Goal: Information Seeking & Learning: Learn about a topic

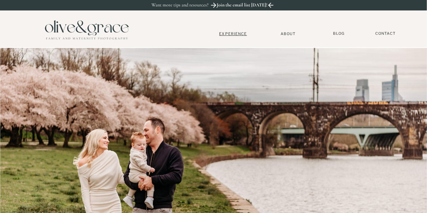
click at [230, 34] on nav "Experience" at bounding box center [233, 33] width 45 height 5
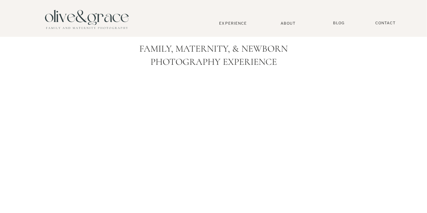
click at [292, 22] on nav "About" at bounding box center [288, 23] width 21 height 4
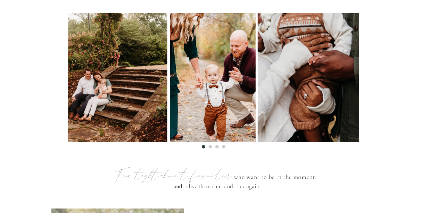
scroll to position [304, 0]
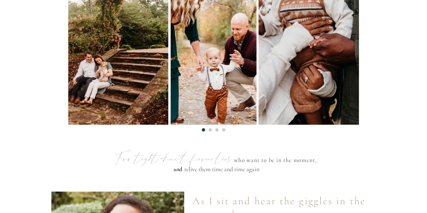
click at [209, 130] on li "Page dot 2" at bounding box center [209, 129] width 3 height 3
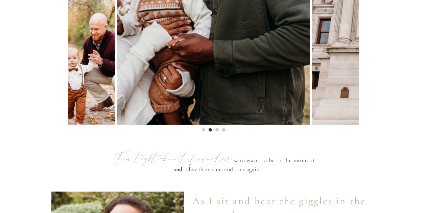
click at [215, 130] on li "Page dot 3" at bounding box center [216, 129] width 3 height 3
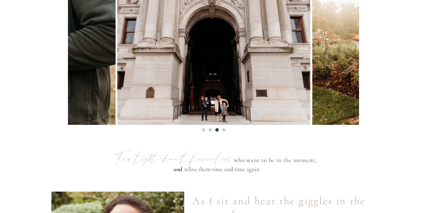
click at [221, 130] on ol at bounding box center [213, 128] width 291 height 7
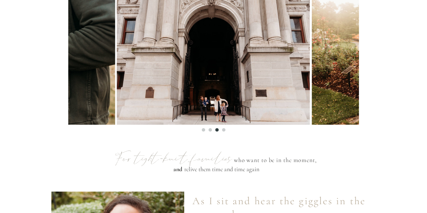
click at [223, 130] on li "Page dot 4" at bounding box center [223, 129] width 3 height 3
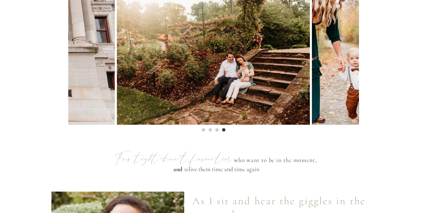
scroll to position [236, 0]
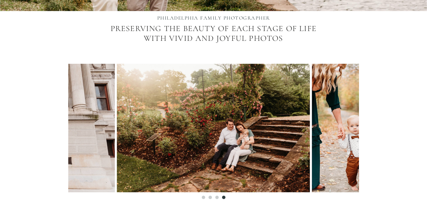
click at [224, 127] on img at bounding box center [213, 128] width 193 height 129
click at [268, 132] on img at bounding box center [213, 128] width 193 height 129
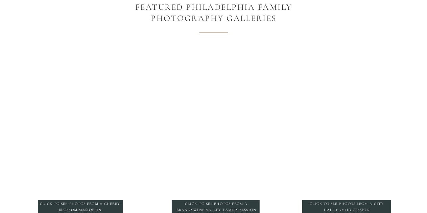
scroll to position [811, 0]
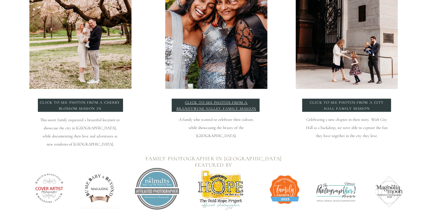
click at [222, 106] on p "click to see photos from a Brandywine Valley Family Session" at bounding box center [216, 105] width 81 height 10
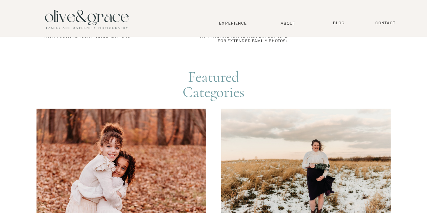
scroll to position [1081, 0]
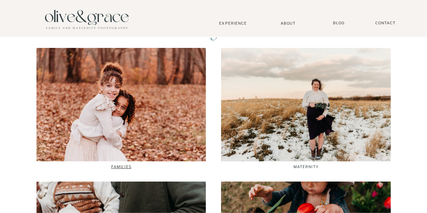
click at [120, 165] on p "Families" at bounding box center [121, 167] width 169 height 5
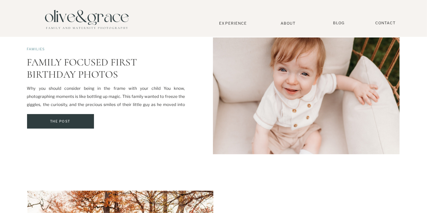
scroll to position [1622, 0]
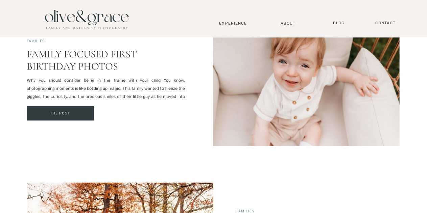
click at [72, 108] on div at bounding box center [60, 113] width 67 height 15
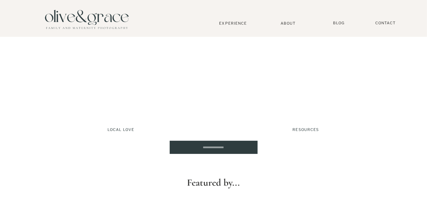
scroll to position [1081, 0]
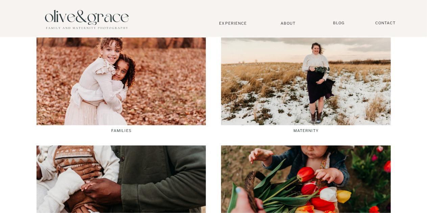
click at [120, 132] on p "Families" at bounding box center [121, 131] width 169 height 5
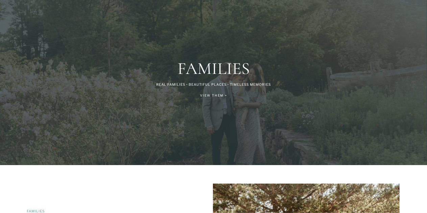
scroll to position [68, 0]
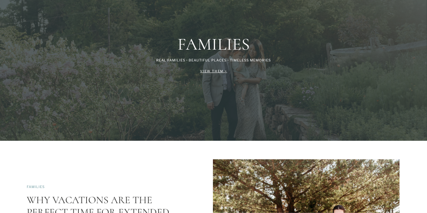
click at [222, 71] on div "View Them >" at bounding box center [213, 71] width 65 height 7
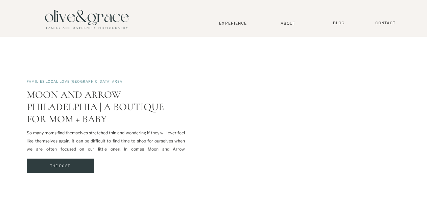
scroll to position [1216, 0]
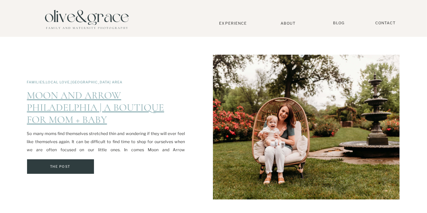
click at [104, 113] on link "Moon and Arrow Philadelphia | A Boutique for Mom + Baby" at bounding box center [95, 107] width 137 height 37
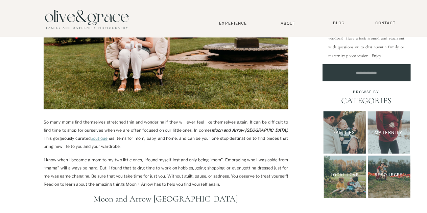
scroll to position [203, 0]
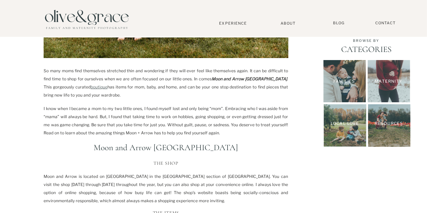
click at [91, 84] on link "boutique" at bounding box center [99, 86] width 17 height 5
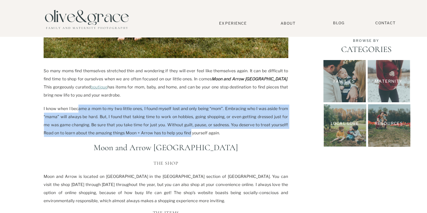
drag, startPoint x: 78, startPoint y: 107, endPoint x: 176, endPoint y: 129, distance: 101.1
click at [176, 129] on p "I know when I became a mom to my two little ones, I found myself lost and only …" at bounding box center [166, 121] width 244 height 32
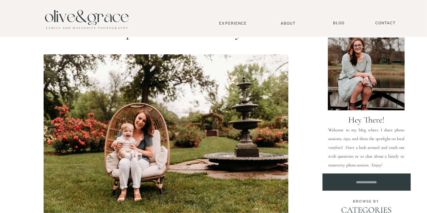
scroll to position [0, 0]
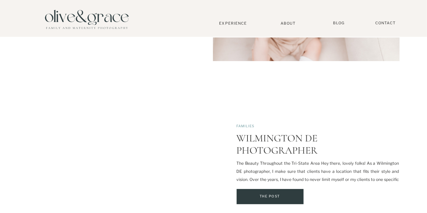
scroll to position [1757, 0]
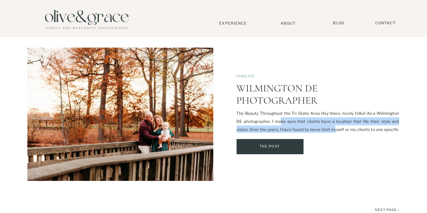
drag, startPoint x: 272, startPoint y: 122, endPoint x: 321, endPoint y: 128, distance: 49.4
click at [321, 128] on p "The Beauty Throughout the Tri-State Area Hey there, lovely folks! As a Wilmingt…" at bounding box center [317, 125] width 163 height 32
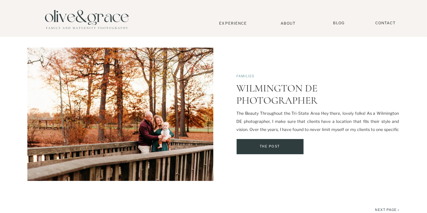
click at [340, 130] on p "The Beauty Throughout the Tri-State Area Hey there, lovely folks! As a Wilmingt…" at bounding box center [317, 125] width 163 height 32
click at [289, 150] on div at bounding box center [269, 146] width 67 height 15
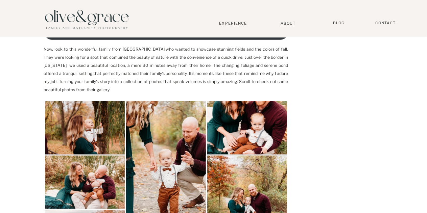
scroll to position [304, 0]
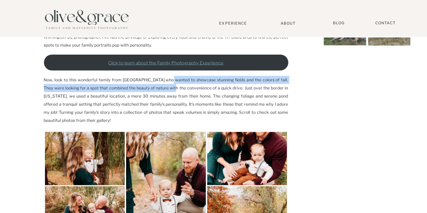
drag, startPoint x: 164, startPoint y: 79, endPoint x: 161, endPoint y: 88, distance: 8.9
click at [161, 88] on p "Now, look to this wonderful family from south Jersey who wanted to showcase stu…" at bounding box center [166, 100] width 244 height 49
click at [111, 90] on p "Now, look to this wonderful family from south Jersey who wanted to showcase stu…" at bounding box center [166, 100] width 244 height 49
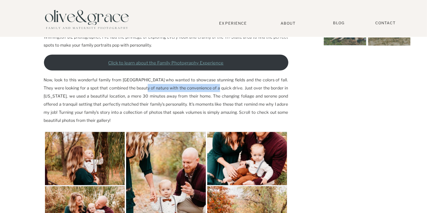
drag, startPoint x: 134, startPoint y: 87, endPoint x: 204, endPoint y: 92, distance: 70.1
click at [204, 92] on p "Now, look to this wonderful family from south Jersey who wanted to showcase stu…" at bounding box center [166, 100] width 244 height 49
click at [230, 90] on p "Now, look to this wonderful family from south Jersey who wanted to showcase stu…" at bounding box center [166, 100] width 244 height 49
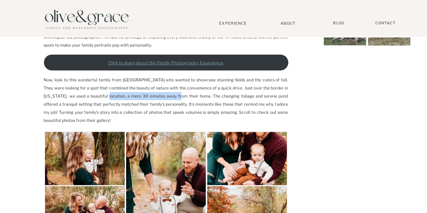
drag, startPoint x: 89, startPoint y: 95, endPoint x: 163, endPoint y: 99, distance: 73.8
click at [163, 99] on p "Now, look to this wonderful family from south Jersey who wanted to showcase stu…" at bounding box center [166, 100] width 244 height 49
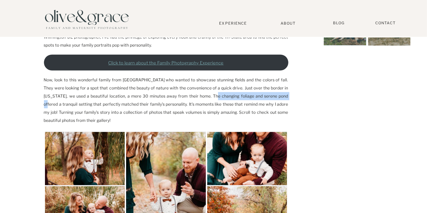
drag, startPoint x: 199, startPoint y: 96, endPoint x: 271, endPoint y: 99, distance: 72.4
click at [271, 99] on p "Now, look to this wonderful family from south Jersey who wanted to showcase stu…" at bounding box center [166, 100] width 244 height 49
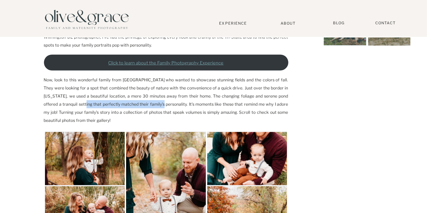
drag, startPoint x: 65, startPoint y: 103, endPoint x: 142, endPoint y: 106, distance: 77.4
click at [142, 106] on p "Now, look to this wonderful family from south Jersey who wanted to showcase stu…" at bounding box center [166, 100] width 244 height 49
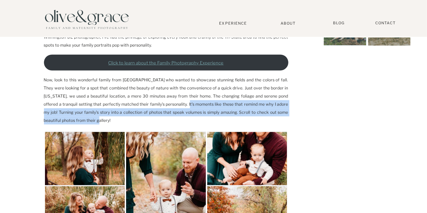
drag, startPoint x: 166, startPoint y: 103, endPoint x: 156, endPoint y: 121, distance: 20.4
click at [156, 121] on p "Now, look to this wonderful family from south Jersey who wanted to showcase stu…" at bounding box center [166, 100] width 244 height 49
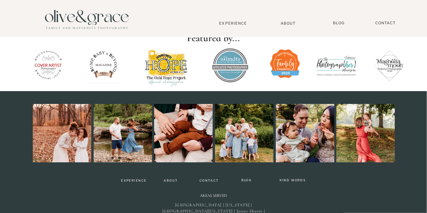
scroll to position [1726, 0]
